Goal: Find specific page/section: Find specific page/section

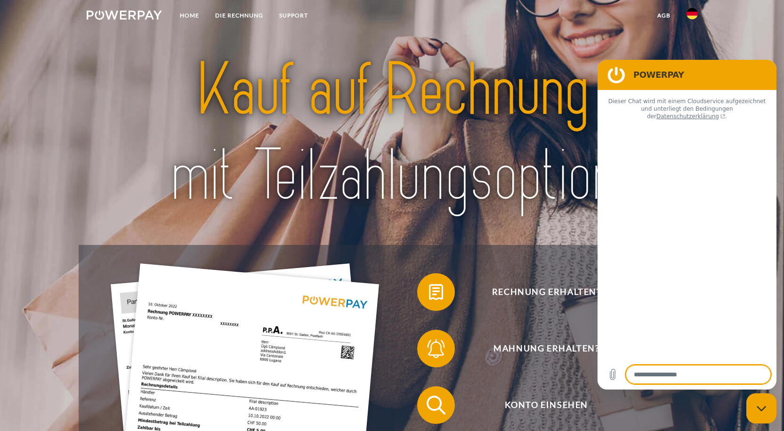
type textarea "*"
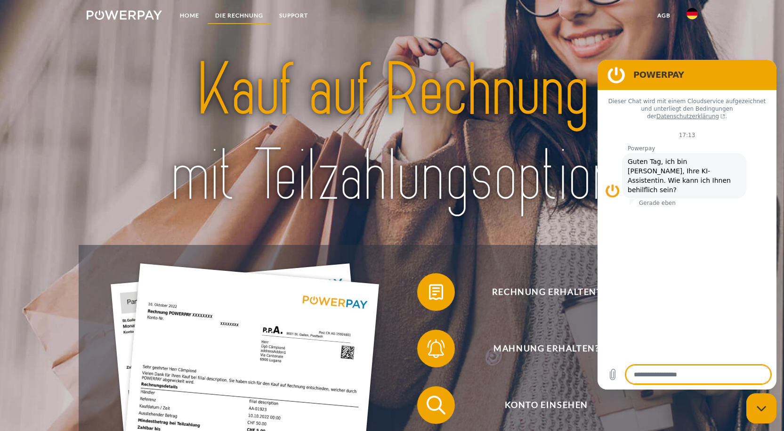
click at [246, 17] on link "DIE RECHNUNG" at bounding box center [239, 15] width 64 height 17
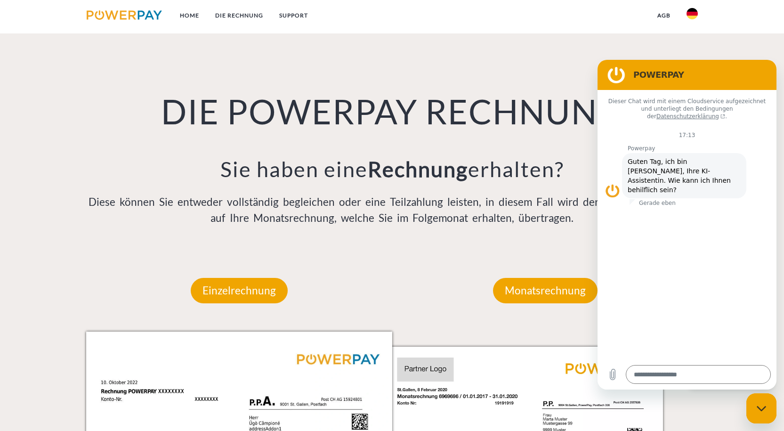
scroll to position [692, 0]
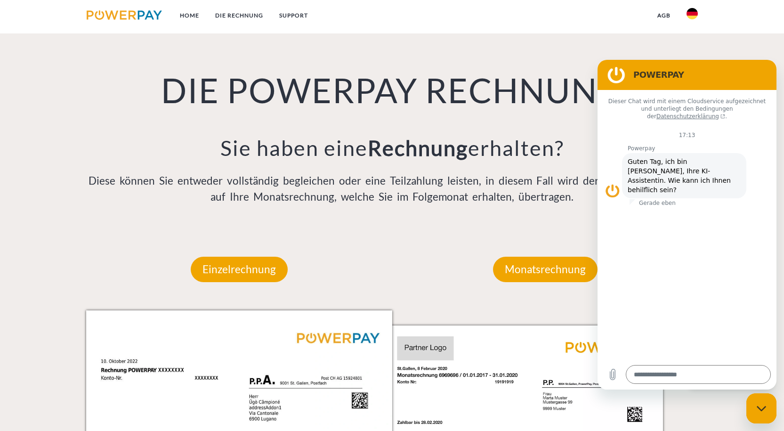
click at [609, 68] on figure at bounding box center [616, 74] width 19 height 19
click at [691, 10] on img at bounding box center [691, 13] width 11 height 11
click at [693, 45] on img at bounding box center [691, 44] width 11 height 11
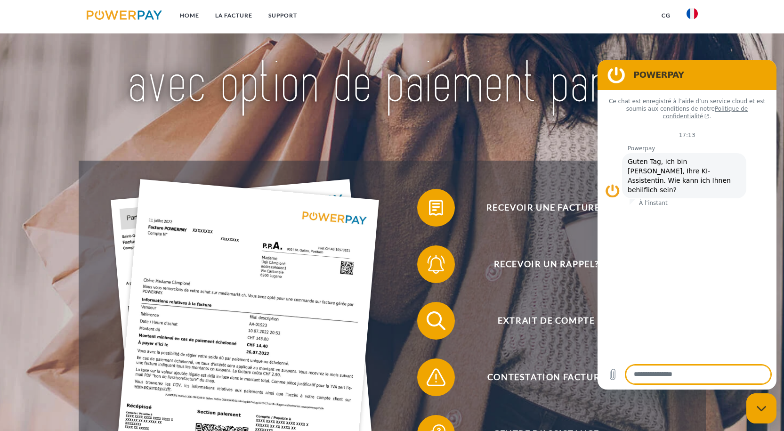
scroll to position [188, 0]
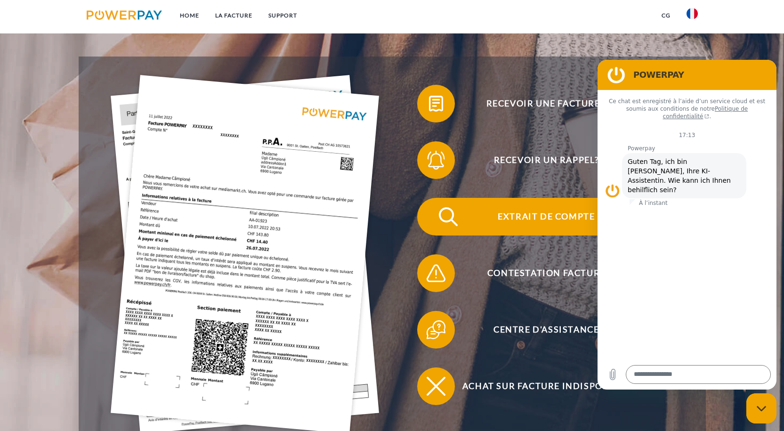
click at [552, 207] on span "Extrait de compte" at bounding box center [546, 217] width 231 height 38
